Goal: Transaction & Acquisition: Book appointment/travel/reservation

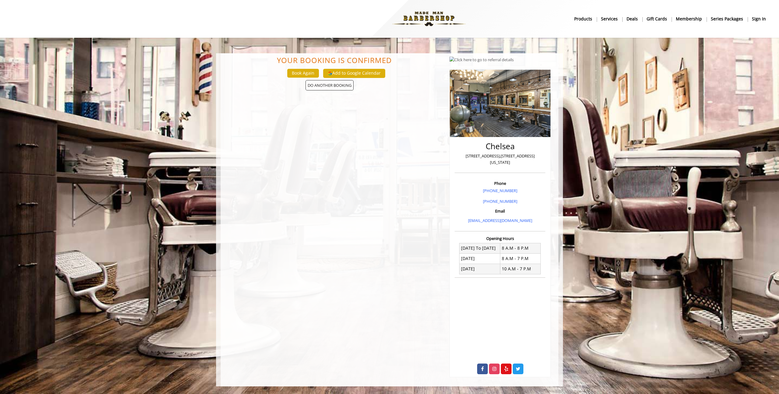
click at [757, 21] on b "sign in" at bounding box center [759, 19] width 14 height 7
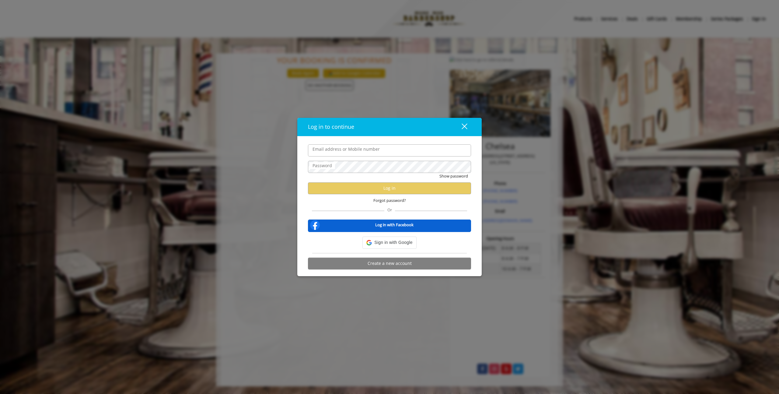
type input "**********"
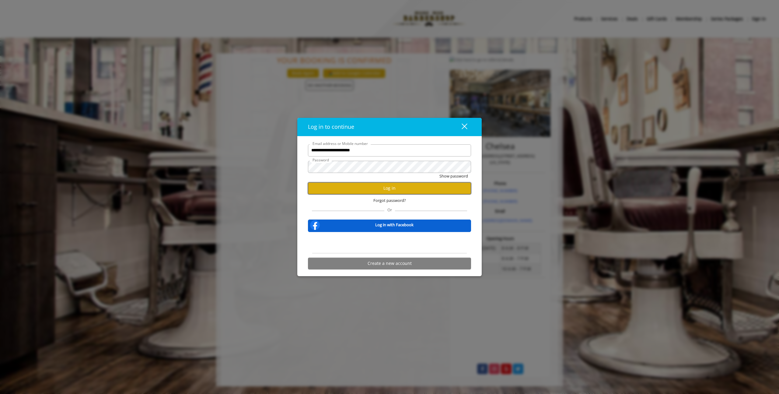
click at [411, 190] on button "Log in" at bounding box center [389, 188] width 163 height 12
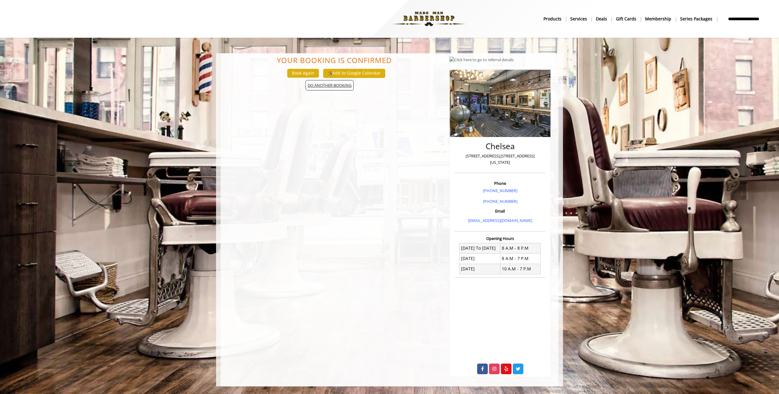
click at [342, 85] on span "DO ANOTHER BOOKING" at bounding box center [330, 85] width 48 height 11
click at [299, 71] on button "Book Again" at bounding box center [303, 73] width 32 height 9
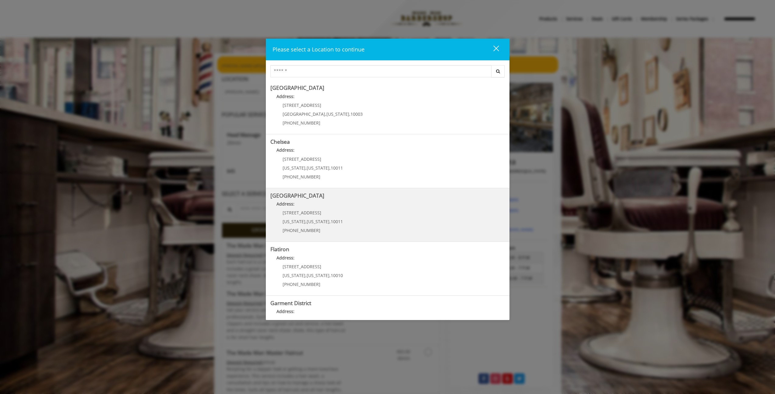
click at [322, 209] on Street "Address:" at bounding box center [387, 206] width 234 height 10
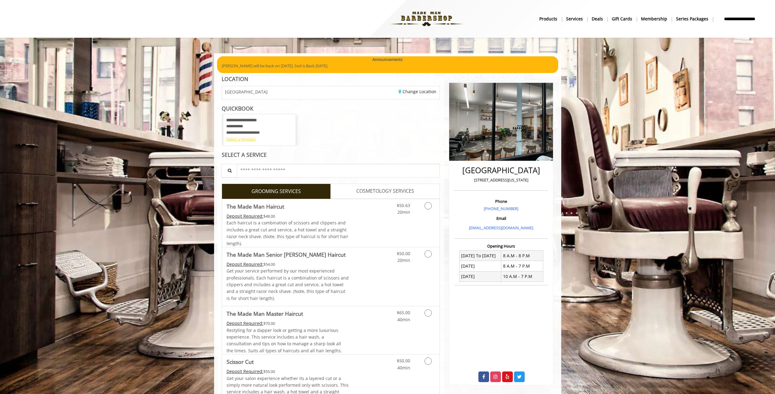
click at [245, 140] on div "Select a timeslot" at bounding box center [259, 139] width 66 height 6
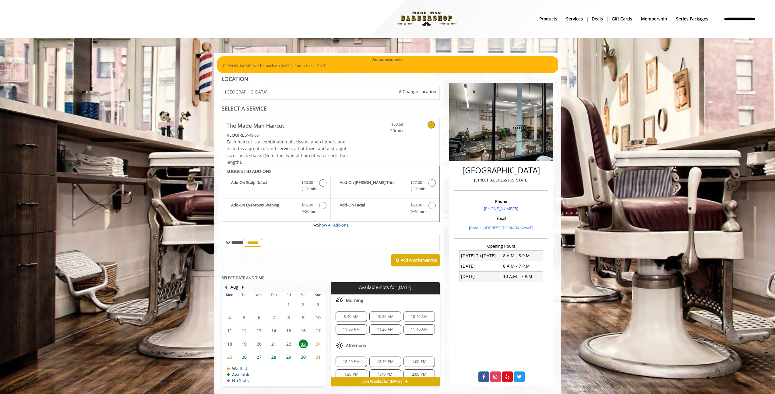
scroll to position [10, 0]
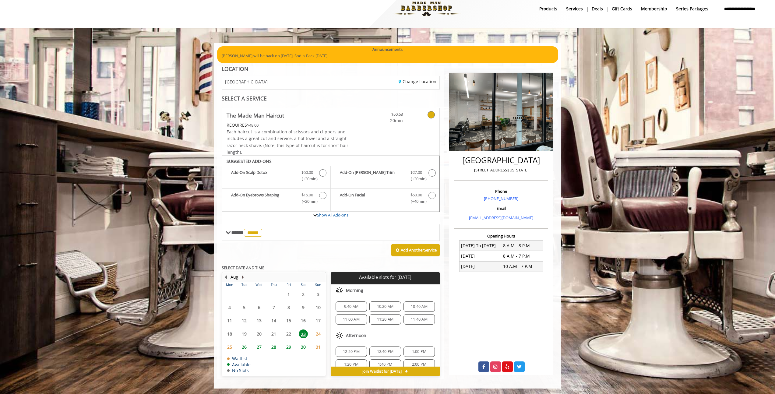
click at [242, 276] on button "Next Month" at bounding box center [243, 277] width 5 height 7
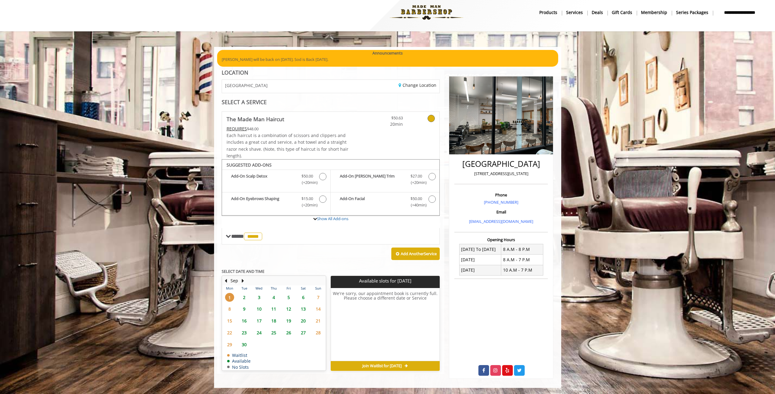
click at [245, 322] on span "16" at bounding box center [244, 320] width 9 height 9
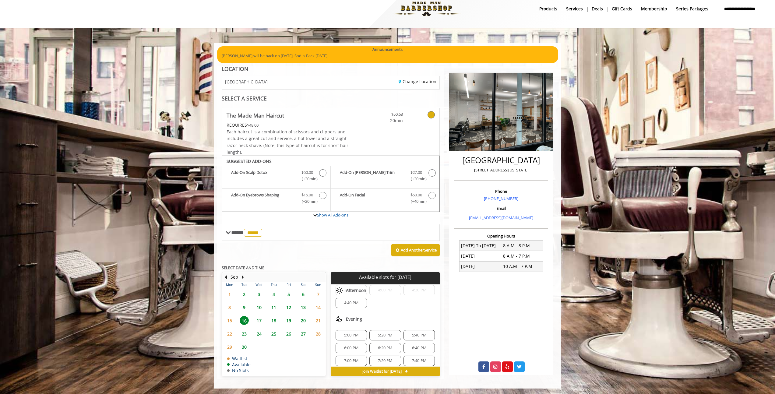
scroll to position [126, 0]
click at [379, 344] on div "6:20 PM" at bounding box center [384, 348] width 31 height 10
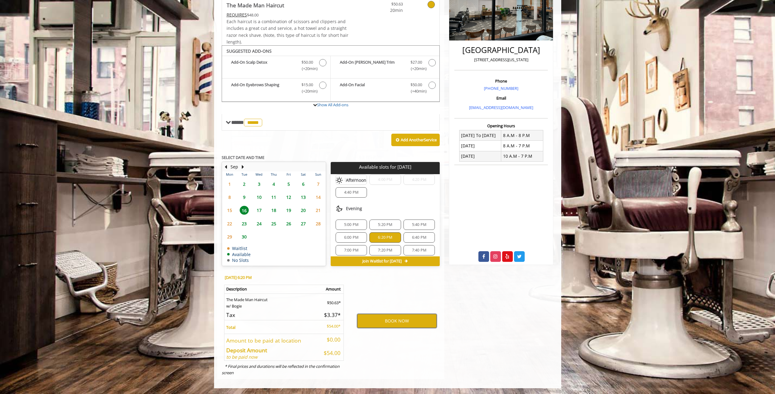
click at [389, 323] on button "BOOK NOW" at bounding box center [396, 321] width 79 height 14
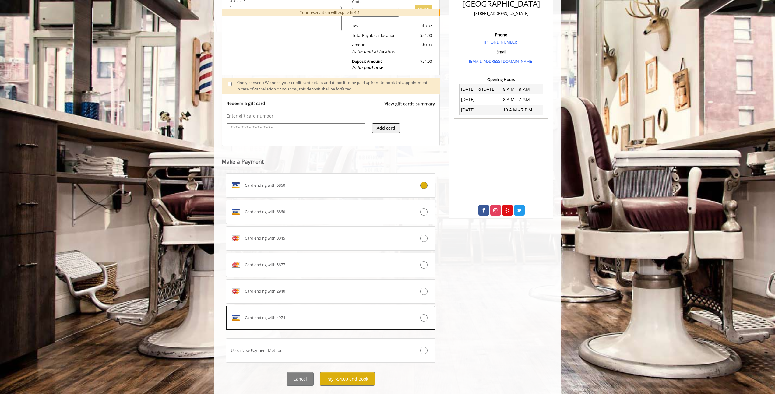
scroll to position [180, 0]
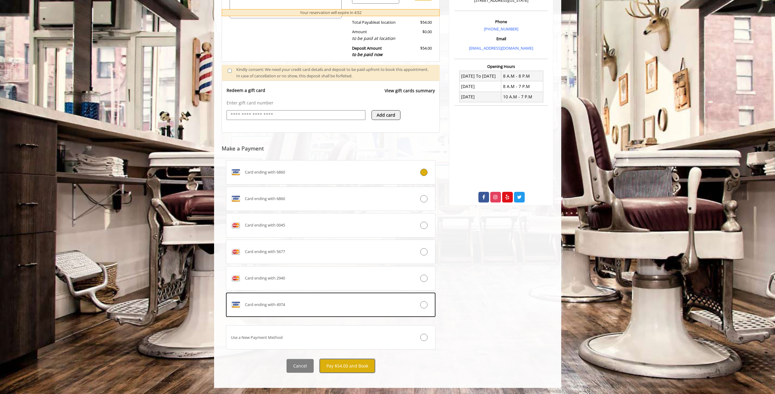
click at [346, 367] on button "Pay $54.00 and Book" at bounding box center [347, 366] width 55 height 14
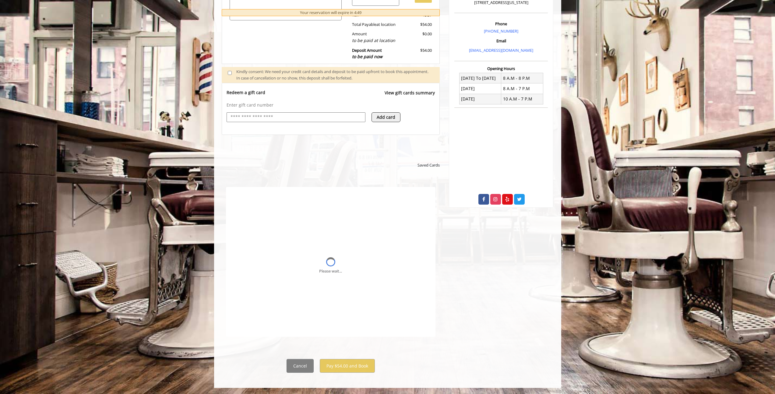
scroll to position [0, 0]
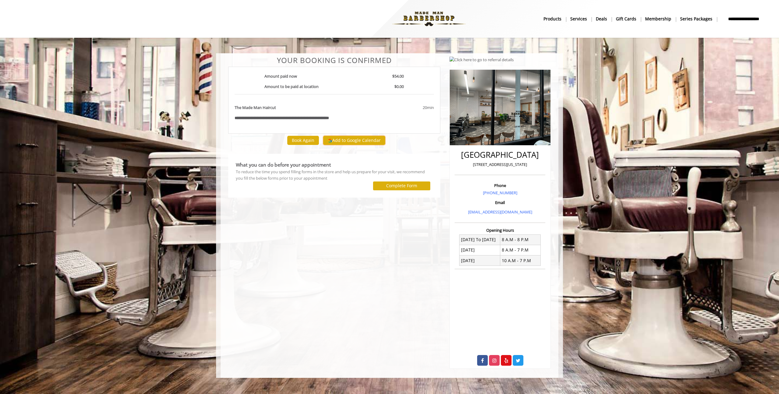
click at [366, 141] on button "Add to Google Calendar" at bounding box center [354, 140] width 62 height 9
